Goal: Information Seeking & Learning: Learn about a topic

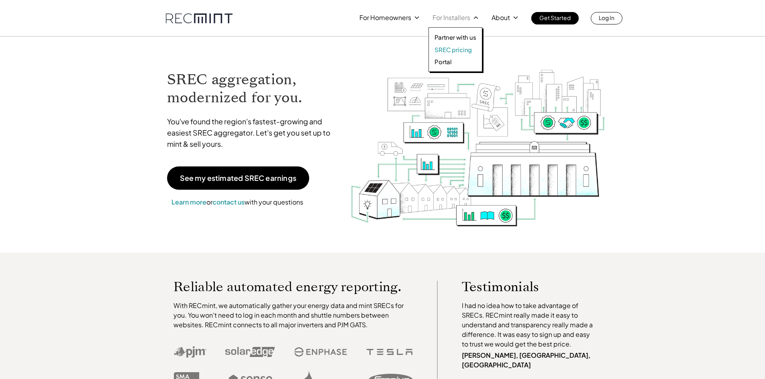
click at [453, 47] on p "SREC pricing" at bounding box center [452, 50] width 37 height 8
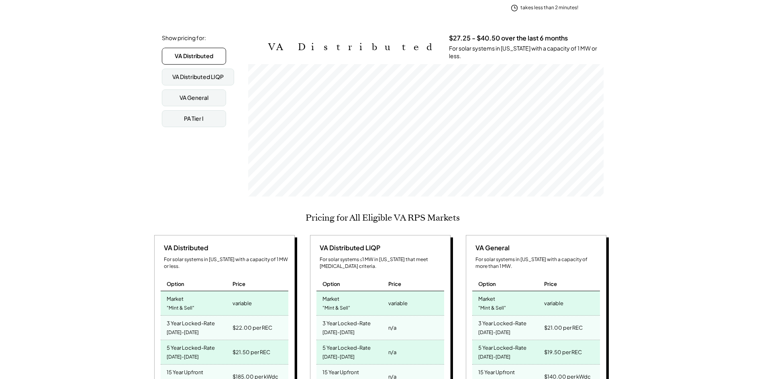
scroll to position [161, 0]
click at [172, 90] on div "VA General" at bounding box center [194, 98] width 64 height 17
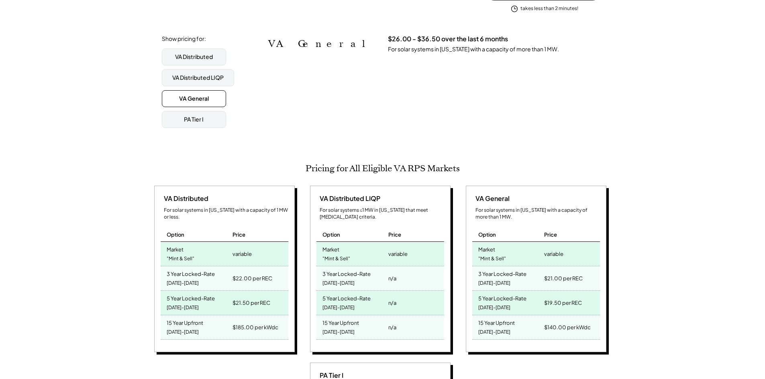
click at [193, 83] on div "VA Distributed VA Distributed LIQP VA General PA Tier I" at bounding box center [202, 88] width 80 height 79
click at [195, 74] on div "VA Distributed LIQP" at bounding box center [197, 78] width 51 height 8
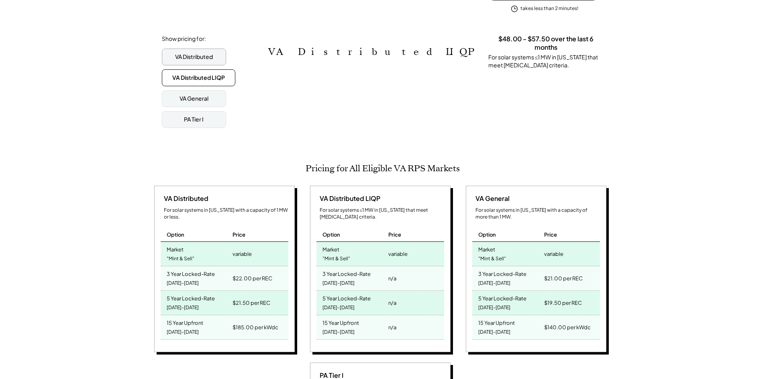
click at [196, 56] on div "VA Distributed" at bounding box center [194, 57] width 38 height 8
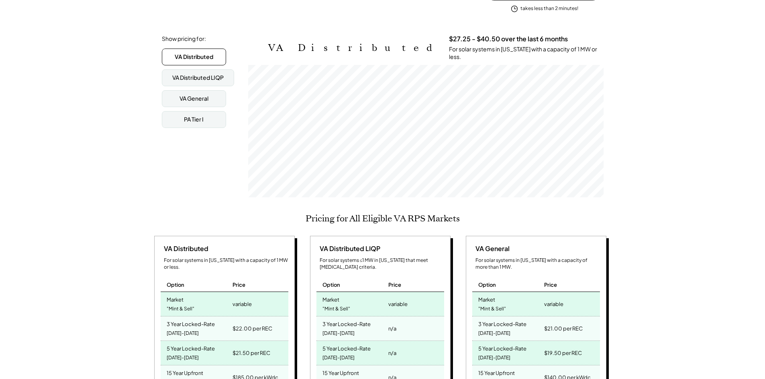
scroll to position [132, 355]
click at [194, 65] on div "VA Distributed VA Distributed LIQP VA General PA Tier I" at bounding box center [202, 88] width 80 height 79
click at [198, 116] on div "PA Tier I" at bounding box center [194, 120] width 20 height 8
click at [180, 53] on div "VA Distributed" at bounding box center [194, 57] width 38 height 8
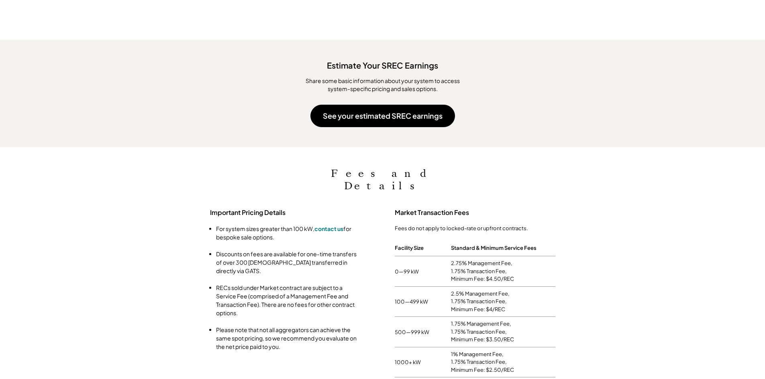
scroll to position [763, 0]
